Goal: Transaction & Acquisition: Subscribe to service/newsletter

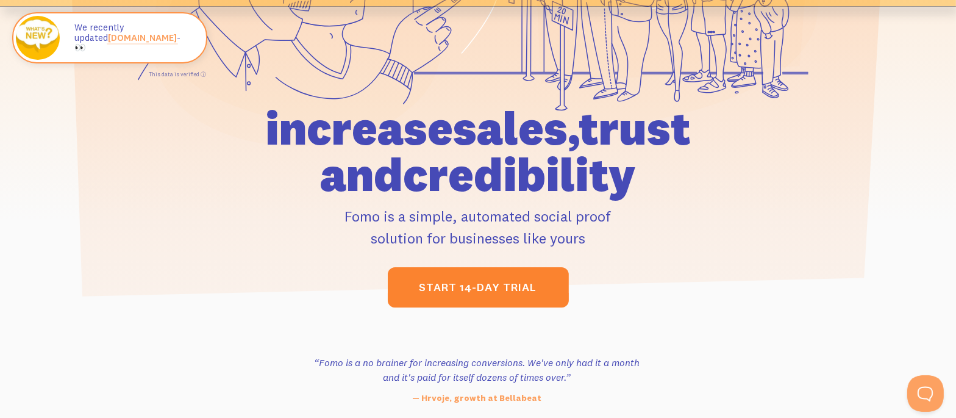
click at [509, 278] on link "start 14-day trial" at bounding box center [478, 287] width 181 height 40
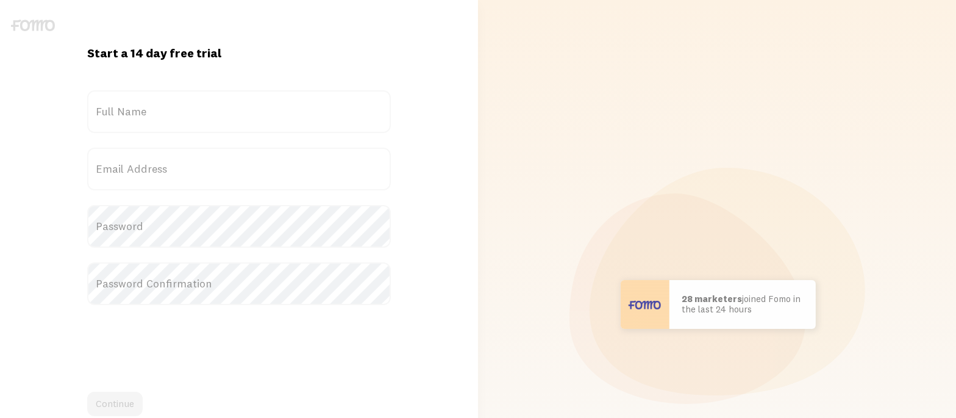
click at [188, 117] on label "Full Name" at bounding box center [239, 111] width 304 height 43
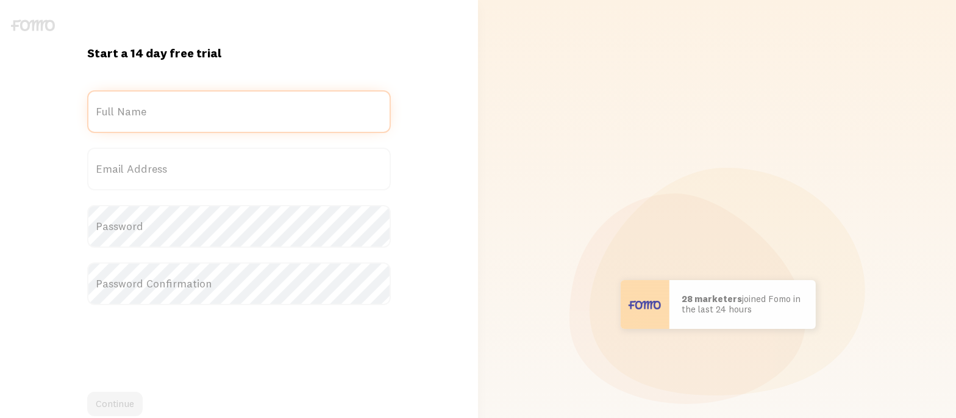
click at [188, 117] on input "Full Name" at bounding box center [239, 111] width 304 height 43
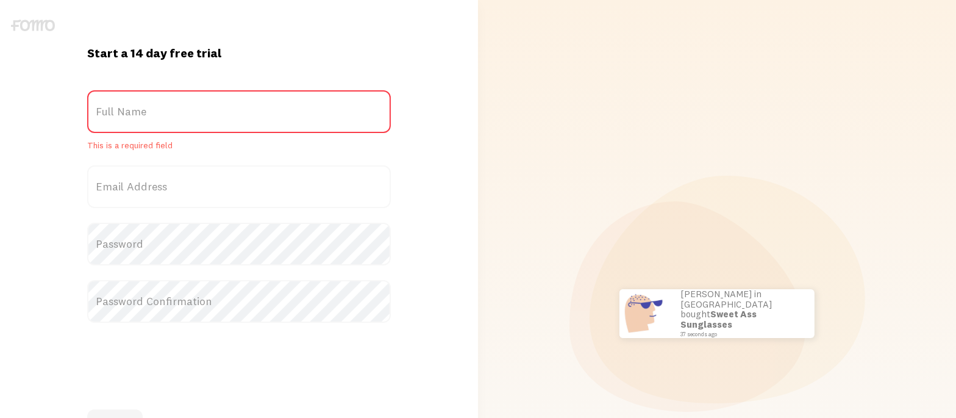
click at [216, 113] on label "Full Name" at bounding box center [239, 111] width 304 height 43
click at [216, 113] on input "Full Name" at bounding box center [239, 111] width 304 height 43
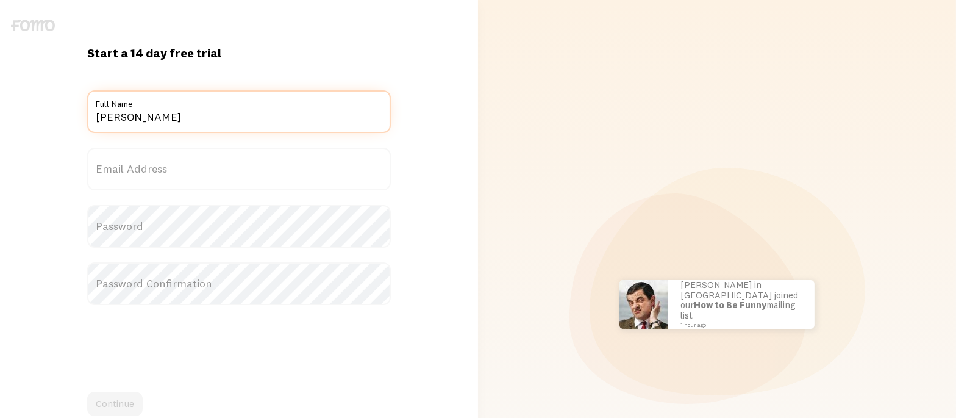
type input "[PERSON_NAME]"
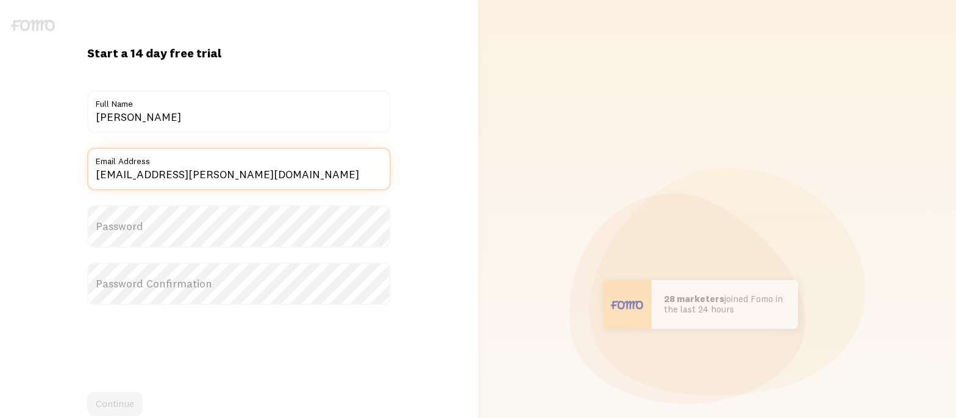
type input "[EMAIL_ADDRESS][PERSON_NAME][DOMAIN_NAME]"
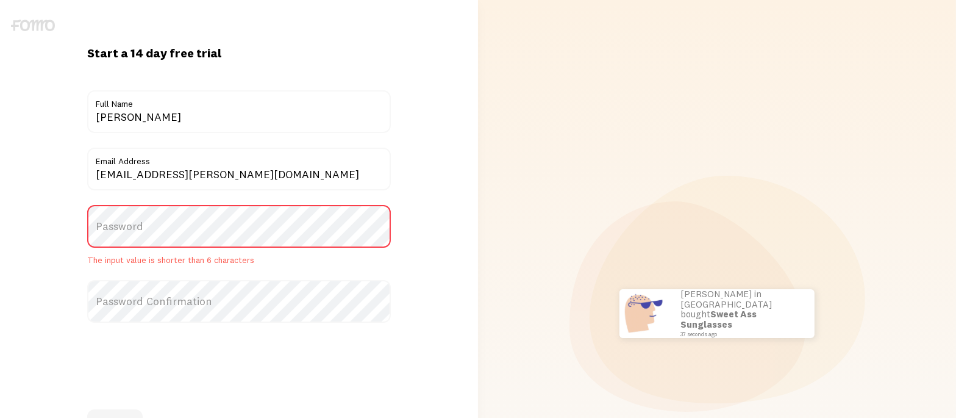
click at [132, 225] on label "Password" at bounding box center [239, 226] width 304 height 43
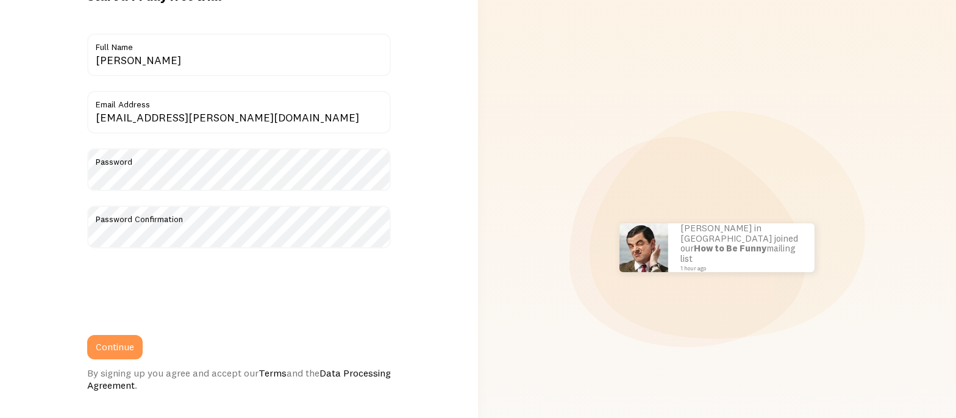
scroll to position [70, 0]
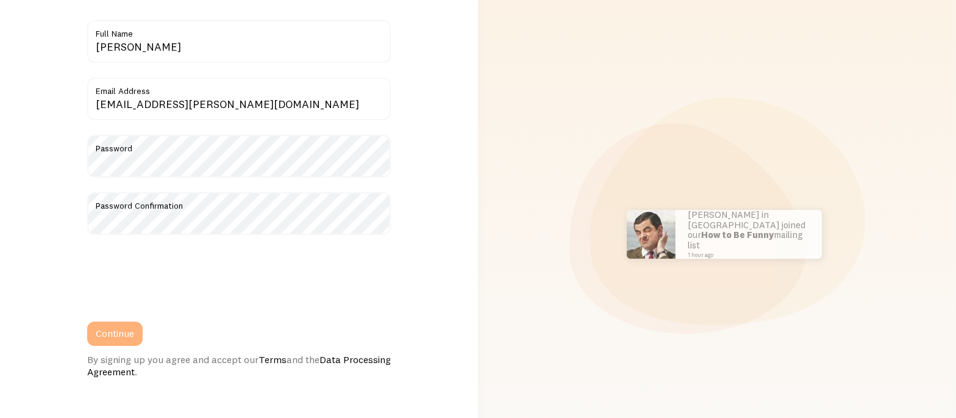
click at [118, 334] on button "Continue" at bounding box center [114, 333] width 55 height 24
